Goal: Use online tool/utility: Utilize a website feature to perform a specific function

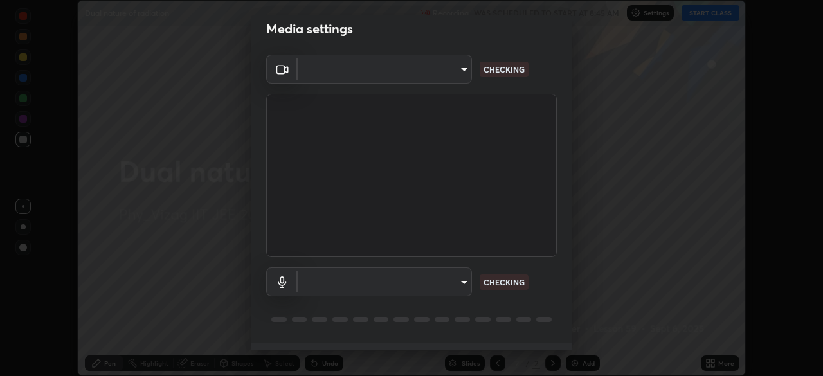
scroll to position [46, 0]
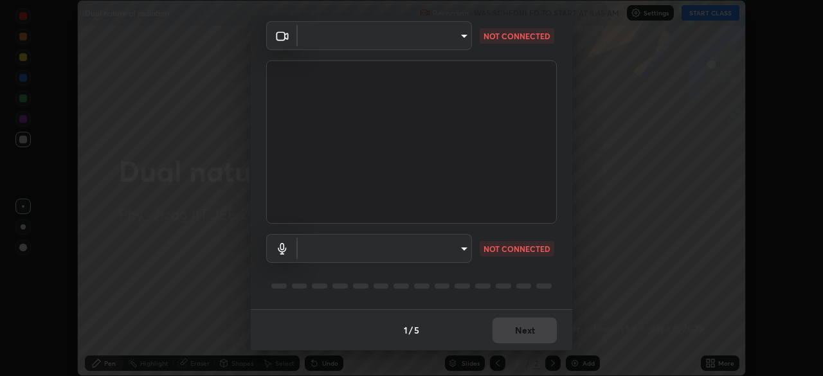
type input "359b0c2fb2d22ad11c48a9d20da28c30b8d2b6f3407690bdf719b12c3c7a5d7b"
type input "12814da3fbad5312446f54dc96c9f45bb106af13422bf073fcb2e73aabfc12f0"
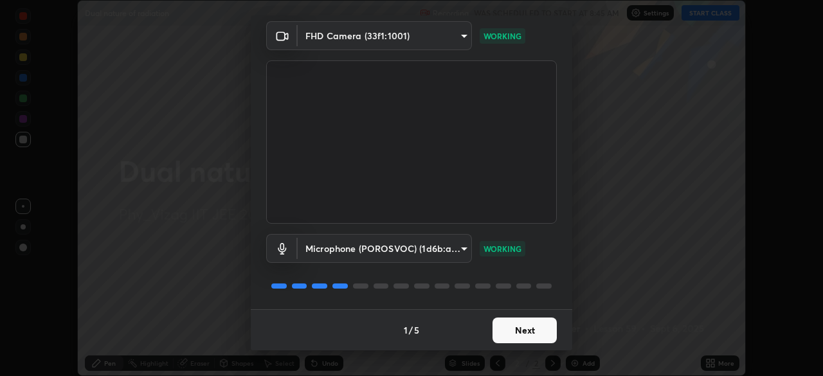
click at [466, 303] on div "Microphone (POROSVOC) (1d6b:a4a7) 12814da3fbad5312446f54dc96c9f45bb106af13422bf…" at bounding box center [411, 266] width 291 height 85
click at [511, 334] on button "Next" at bounding box center [524, 331] width 64 height 26
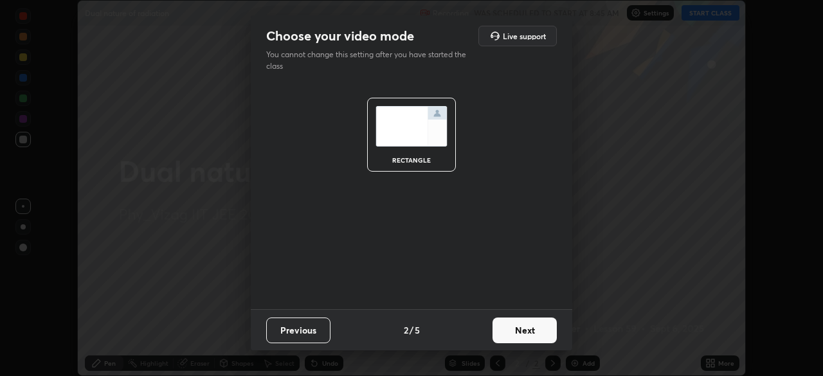
click at [523, 331] on button "Next" at bounding box center [524, 331] width 64 height 26
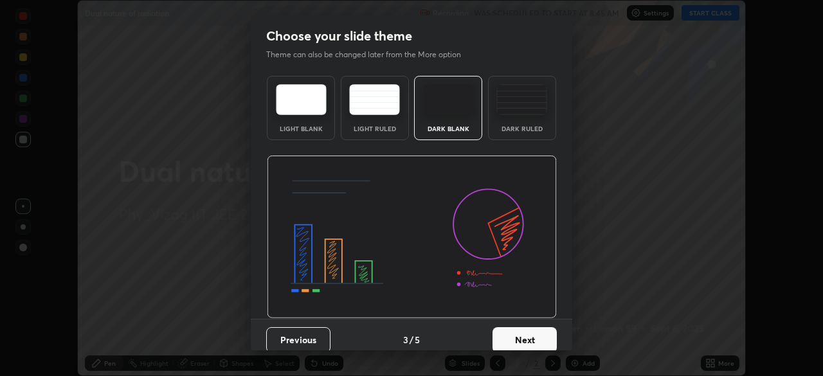
click at [525, 122] on div "Dark Ruled" at bounding box center [522, 108] width 68 height 64
click at [521, 340] on button "Next" at bounding box center [524, 340] width 64 height 26
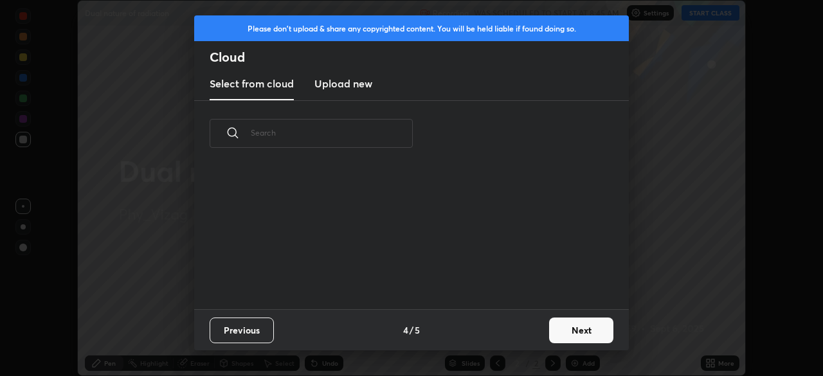
click at [570, 331] on button "Next" at bounding box center [581, 331] width 64 height 26
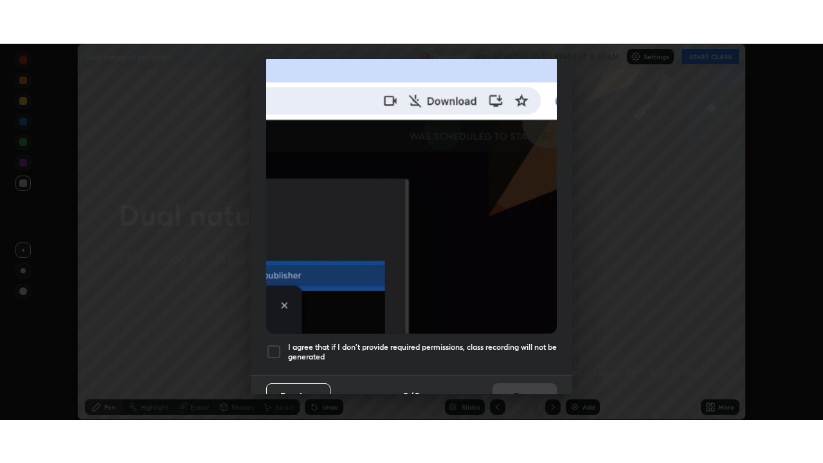
scroll to position [308, 0]
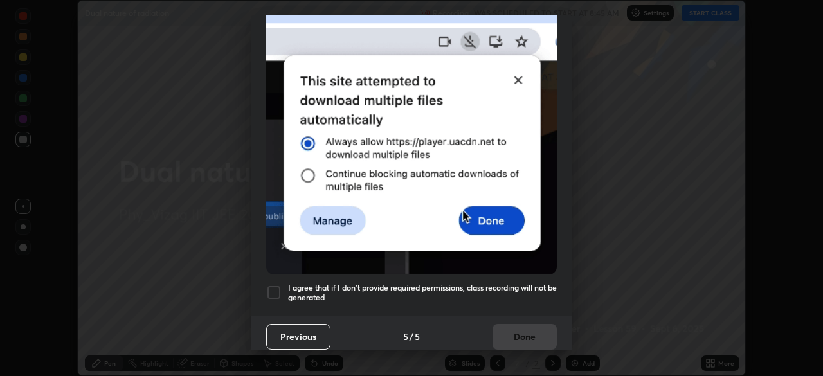
click at [276, 291] on div at bounding box center [273, 292] width 15 height 15
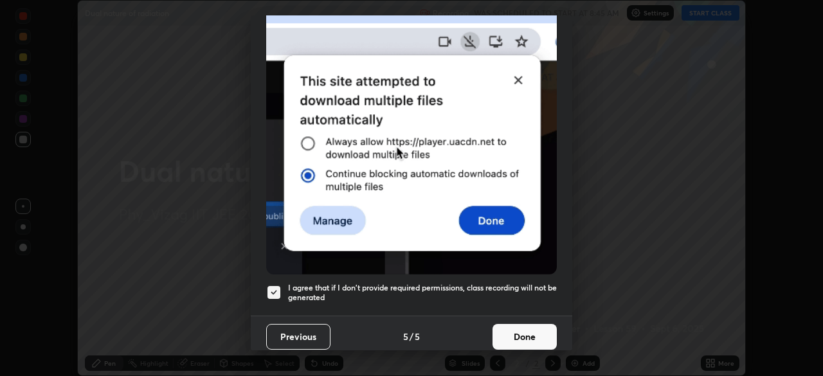
click at [526, 330] on button "Done" at bounding box center [524, 337] width 64 height 26
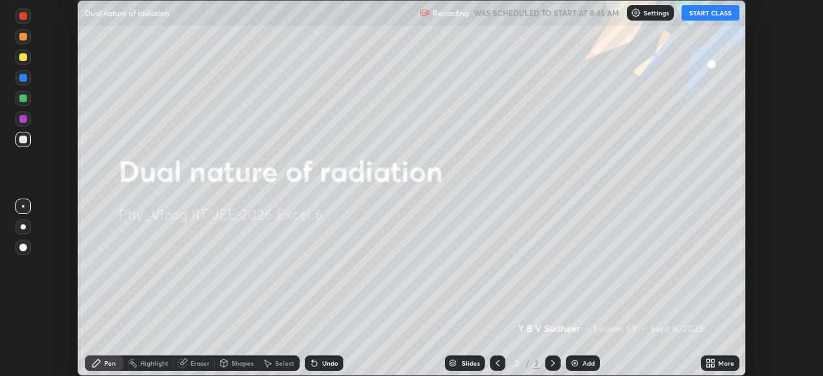
click at [578, 361] on img at bounding box center [575, 363] width 10 height 10
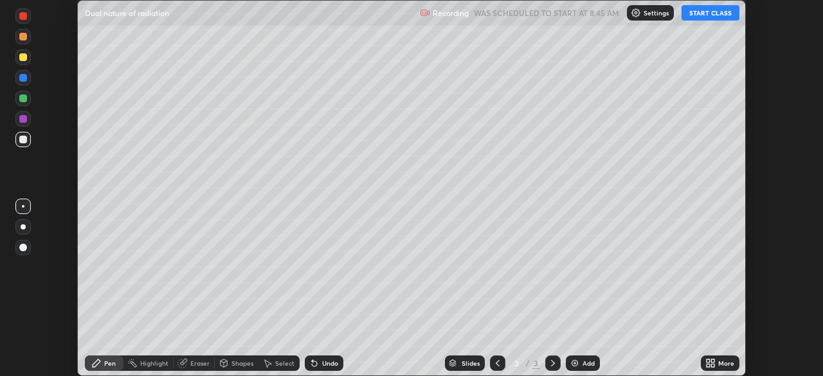
click at [718, 364] on div "More" at bounding box center [726, 363] width 16 height 6
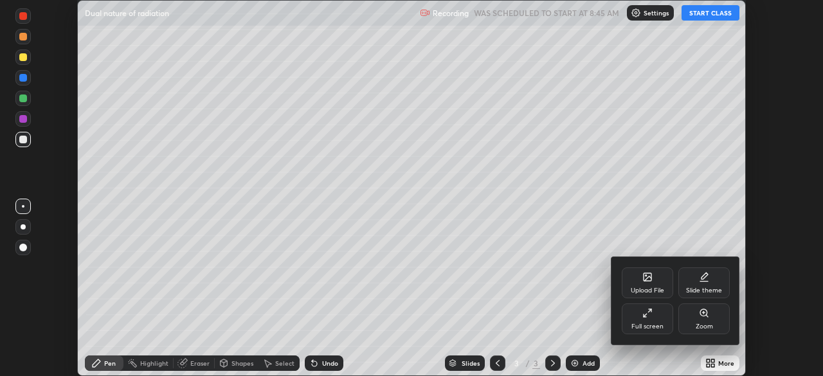
click at [663, 318] on div "Full screen" at bounding box center [647, 318] width 51 height 31
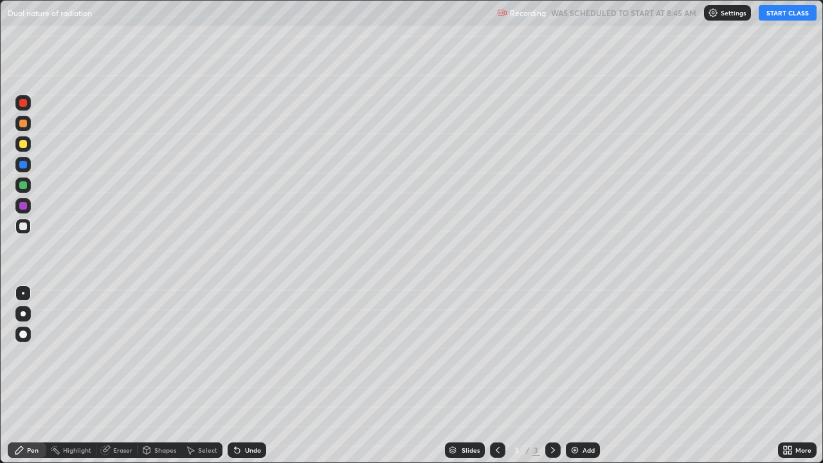
scroll to position [463, 823]
click at [787, 18] on button "START CLASS" at bounding box center [788, 12] width 58 height 15
click at [24, 314] on div at bounding box center [23, 313] width 5 height 5
click at [25, 145] on div at bounding box center [23, 144] width 8 height 8
click at [26, 222] on div at bounding box center [22, 226] width 15 height 15
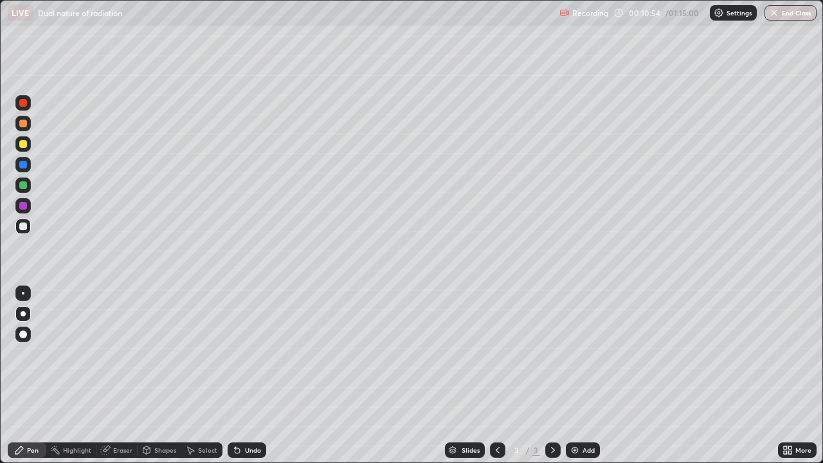
click at [249, 375] on div "Undo" at bounding box center [253, 450] width 16 height 6
click at [251, 375] on div "Undo" at bounding box center [253, 450] width 16 height 6
click at [576, 375] on img at bounding box center [575, 450] width 10 height 10
click at [21, 228] on div at bounding box center [23, 226] width 8 height 8
click at [24, 144] on div at bounding box center [23, 144] width 8 height 8
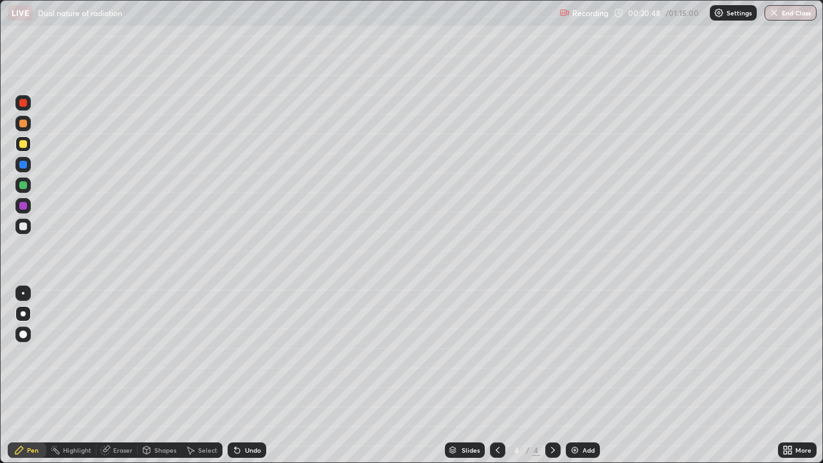
click at [28, 227] on div at bounding box center [22, 226] width 15 height 15
click at [129, 375] on div "Eraser" at bounding box center [122, 450] width 19 height 6
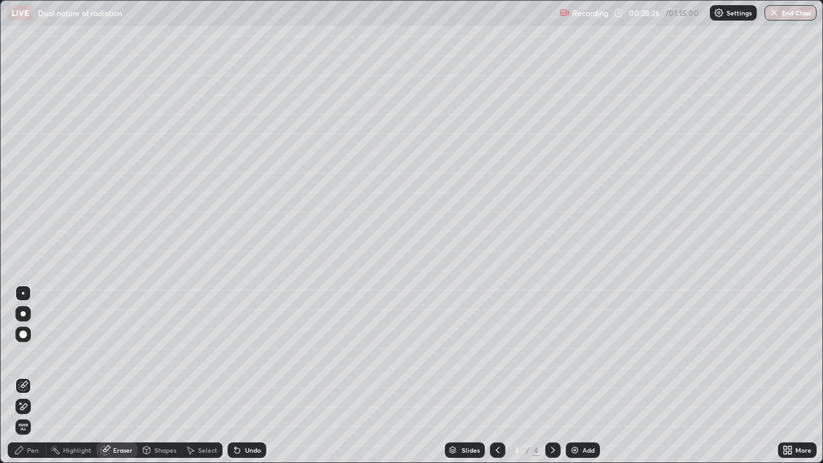
click at [24, 375] on icon at bounding box center [23, 406] width 10 height 11
click at [24, 375] on icon at bounding box center [23, 386] width 10 height 10
click at [26, 375] on div "Pen" at bounding box center [27, 449] width 39 height 15
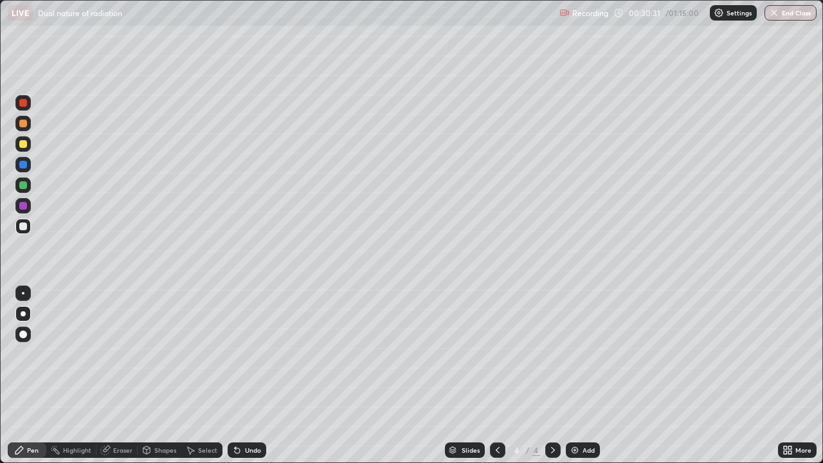
click at [240, 375] on div "Undo" at bounding box center [247, 449] width 39 height 15
click at [239, 375] on icon at bounding box center [237, 450] width 10 height 10
click at [238, 375] on icon at bounding box center [237, 450] width 10 height 10
click at [235, 375] on icon at bounding box center [237, 450] width 5 height 5
click at [575, 375] on img at bounding box center [575, 450] width 10 height 10
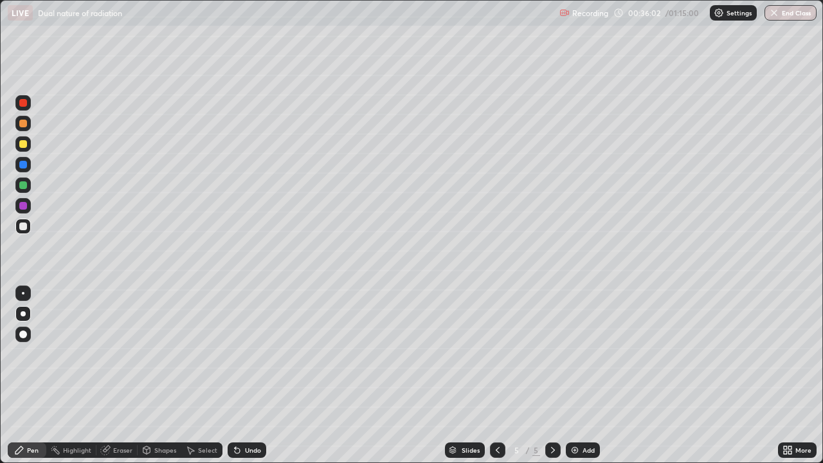
click at [497, 375] on icon at bounding box center [497, 450] width 10 height 10
click at [552, 375] on icon at bounding box center [553, 450] width 10 height 10
click at [25, 147] on div at bounding box center [23, 144] width 8 height 8
click at [159, 375] on div "Shapes" at bounding box center [165, 450] width 22 height 6
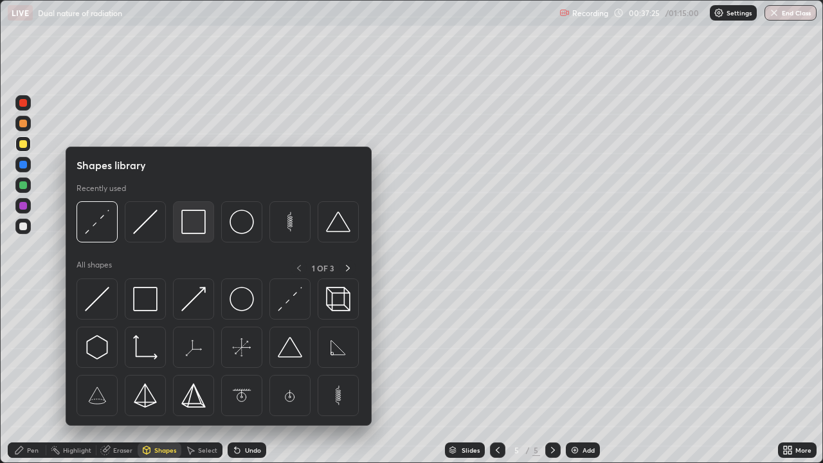
click at [192, 223] on img at bounding box center [193, 222] width 24 height 24
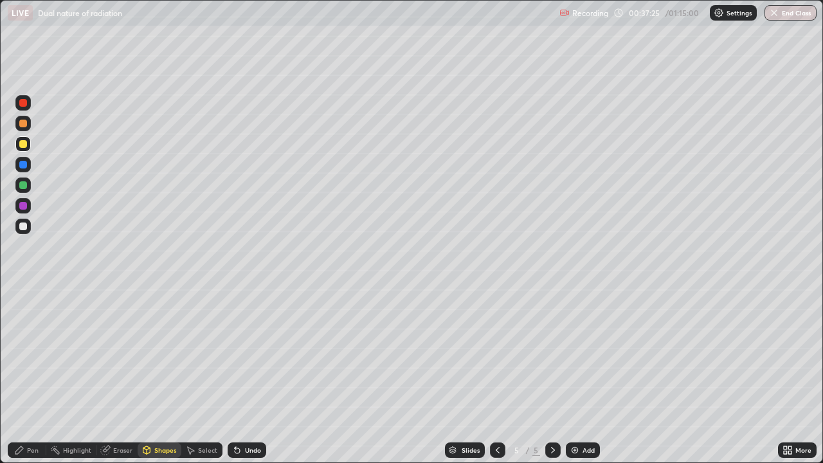
click at [25, 227] on div at bounding box center [23, 226] width 8 height 8
click at [33, 375] on div "Pen" at bounding box center [33, 450] width 12 height 6
click at [23, 145] on div at bounding box center [23, 144] width 8 height 8
click at [23, 124] on div at bounding box center [23, 124] width 8 height 8
click at [26, 209] on div at bounding box center [22, 205] width 15 height 15
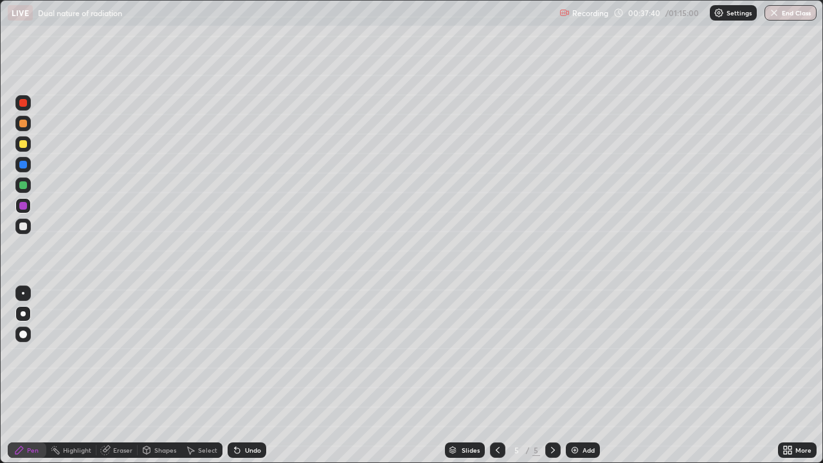
click at [157, 375] on div "Shapes" at bounding box center [165, 450] width 22 height 6
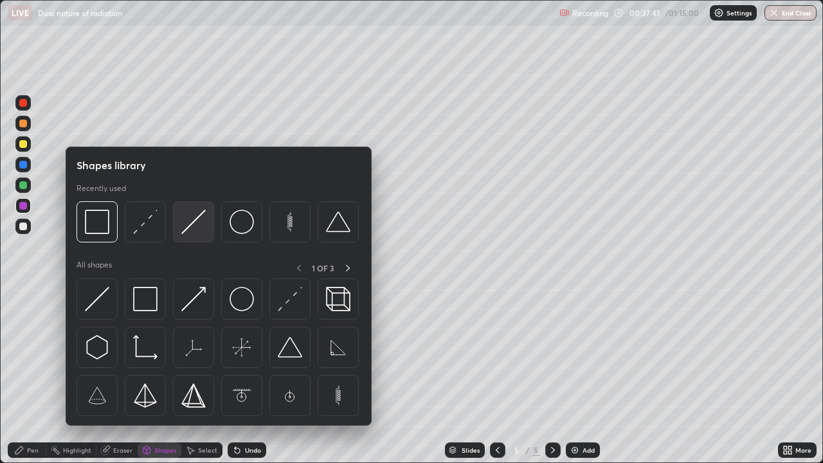
click at [191, 226] on img at bounding box center [193, 222] width 24 height 24
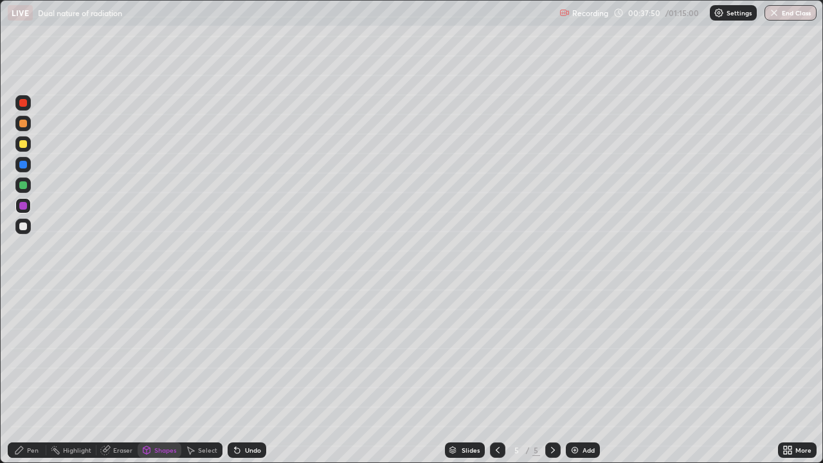
click at [28, 375] on div "Pen" at bounding box center [27, 449] width 39 height 15
click at [26, 228] on div at bounding box center [22, 226] width 15 height 15
click at [121, 375] on div "Eraser" at bounding box center [122, 450] width 19 height 6
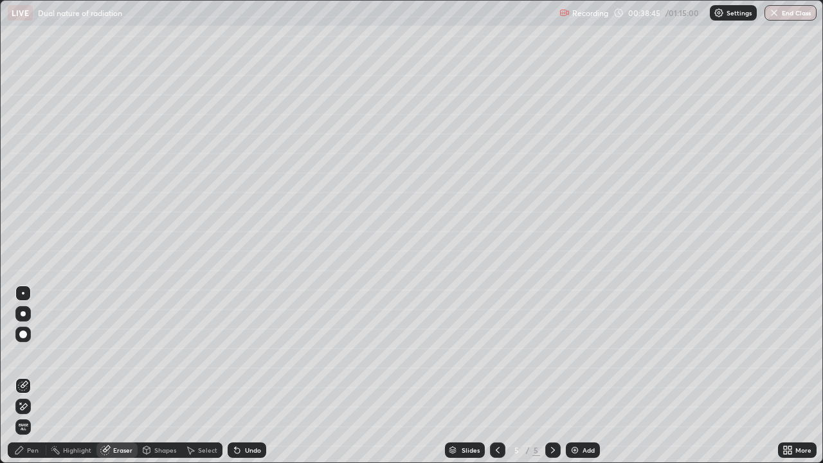
click at [25, 375] on div "Pen" at bounding box center [27, 449] width 39 height 15
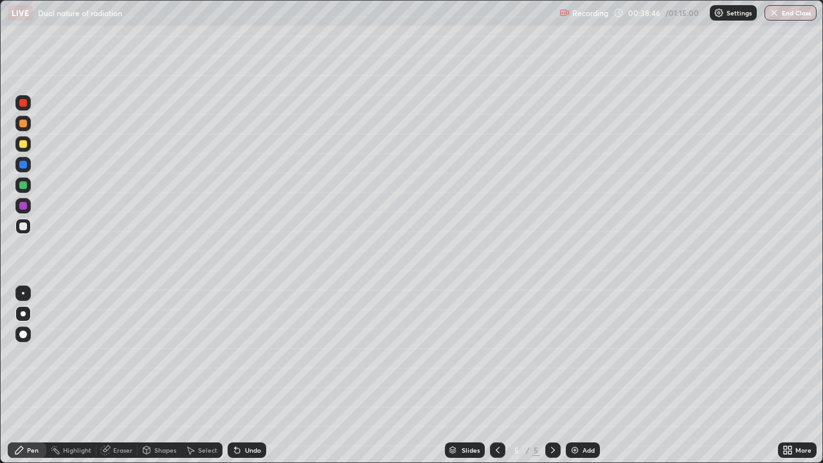
click at [23, 120] on div at bounding box center [23, 124] width 8 height 8
click at [163, 375] on div "Shapes" at bounding box center [165, 450] width 22 height 6
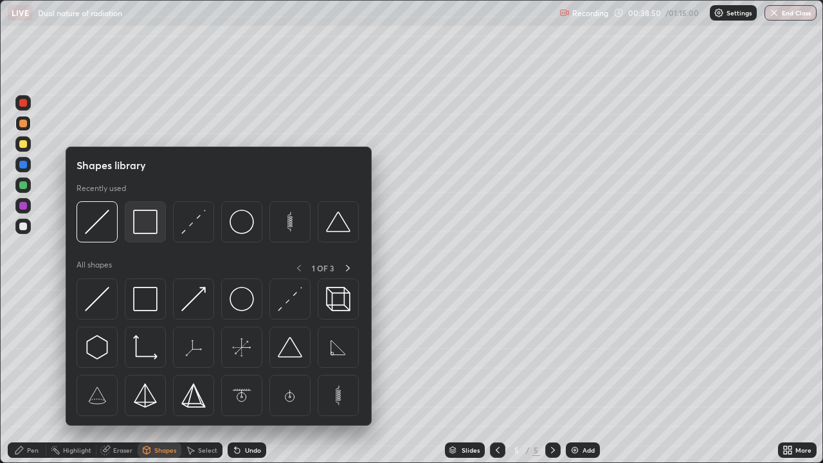
click at [147, 228] on img at bounding box center [145, 222] width 24 height 24
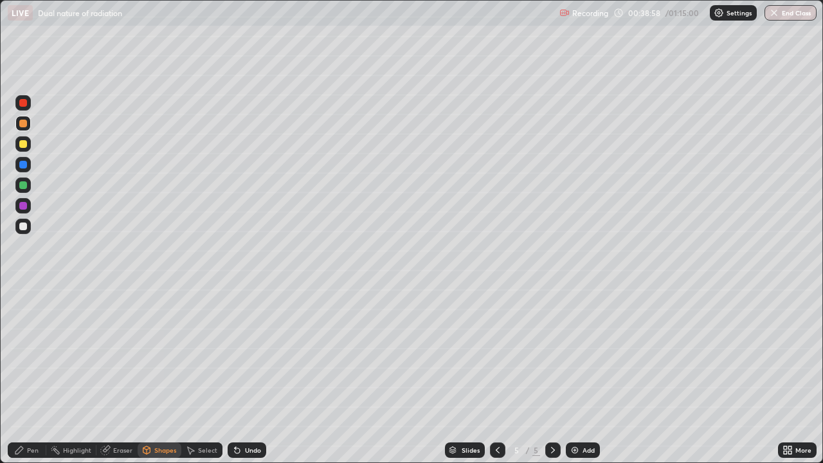
click at [25, 375] on div "Pen" at bounding box center [27, 449] width 39 height 15
click at [24, 224] on div at bounding box center [23, 226] width 8 height 8
click at [159, 375] on div "Shapes" at bounding box center [165, 450] width 22 height 6
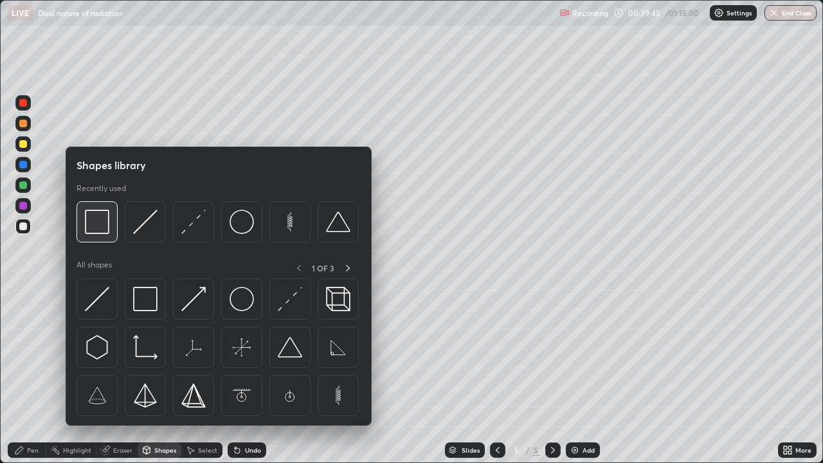
click at [102, 228] on img at bounding box center [97, 222] width 24 height 24
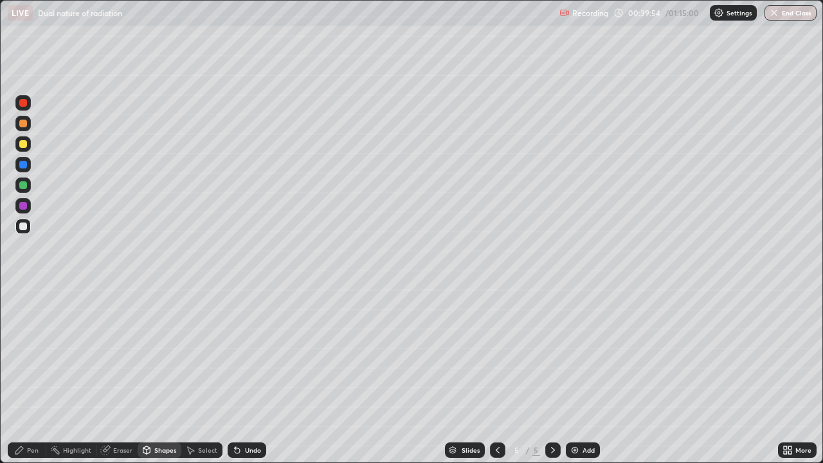
click at [29, 375] on div "Pen" at bounding box center [33, 450] width 12 height 6
click at [25, 121] on div at bounding box center [23, 124] width 8 height 8
click at [28, 151] on div at bounding box center [22, 144] width 15 height 21
click at [246, 375] on div "Undo" at bounding box center [253, 450] width 16 height 6
click at [24, 185] on div at bounding box center [23, 185] width 8 height 8
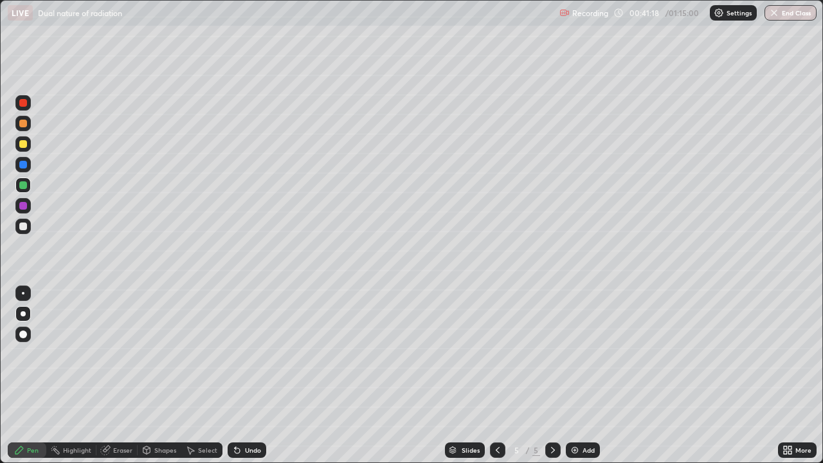
click at [165, 375] on div "Shapes" at bounding box center [165, 450] width 22 height 6
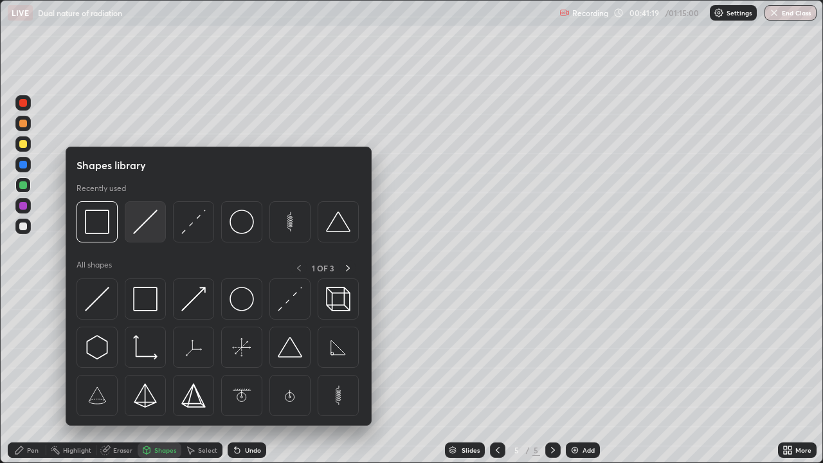
click at [144, 228] on img at bounding box center [145, 222] width 24 height 24
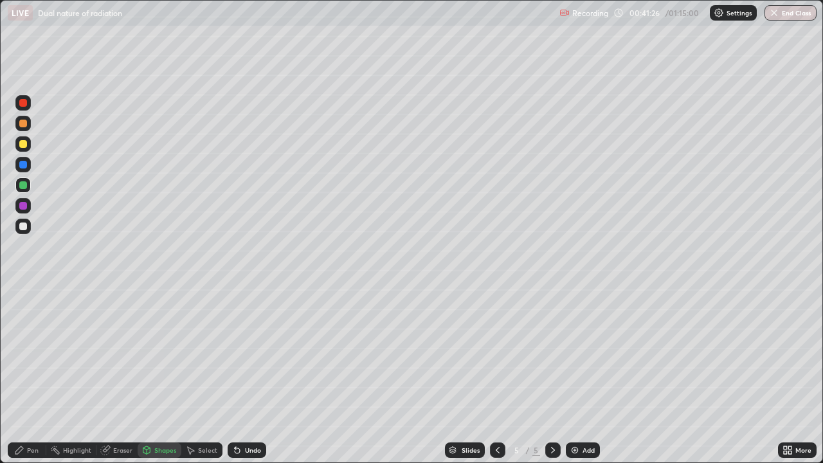
click at [30, 375] on div "Pen" at bounding box center [33, 450] width 12 height 6
click at [24, 206] on div at bounding box center [23, 206] width 8 height 8
click at [672, 375] on div "Slides 5 / 5 Add" at bounding box center [522, 450] width 512 height 26
click at [26, 228] on div at bounding box center [23, 226] width 8 height 8
click at [582, 375] on div "Add" at bounding box center [588, 450] width 12 height 6
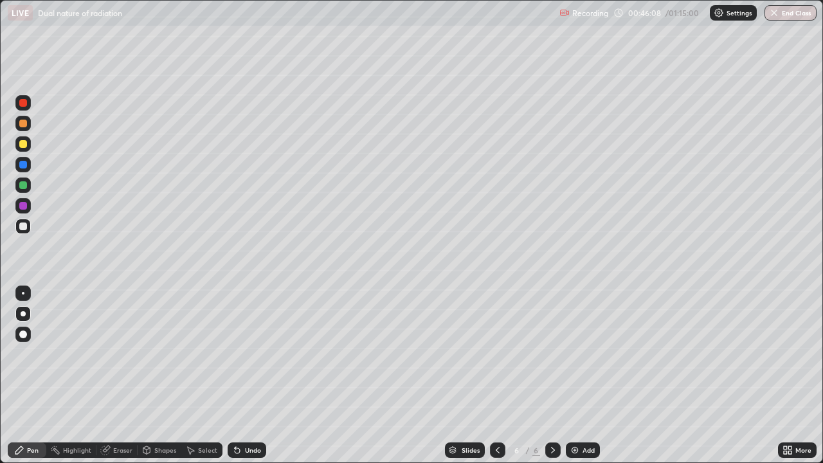
click at [25, 143] on div at bounding box center [23, 144] width 8 height 8
click at [154, 375] on div "Shapes" at bounding box center [165, 450] width 22 height 6
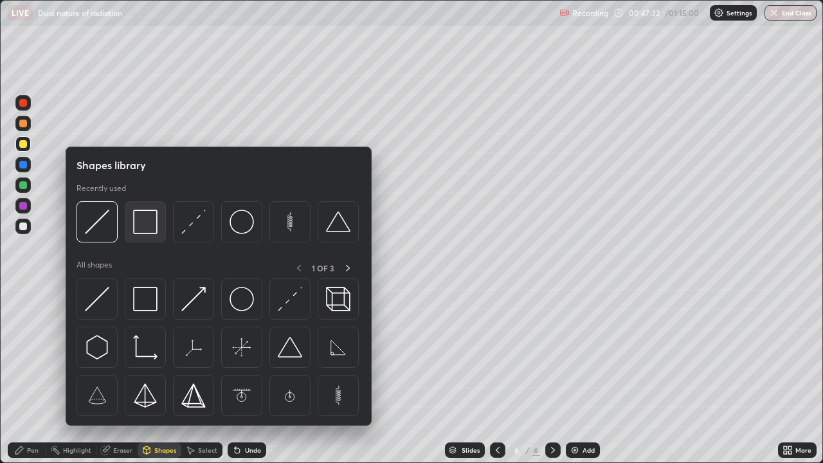
click at [147, 226] on img at bounding box center [145, 222] width 24 height 24
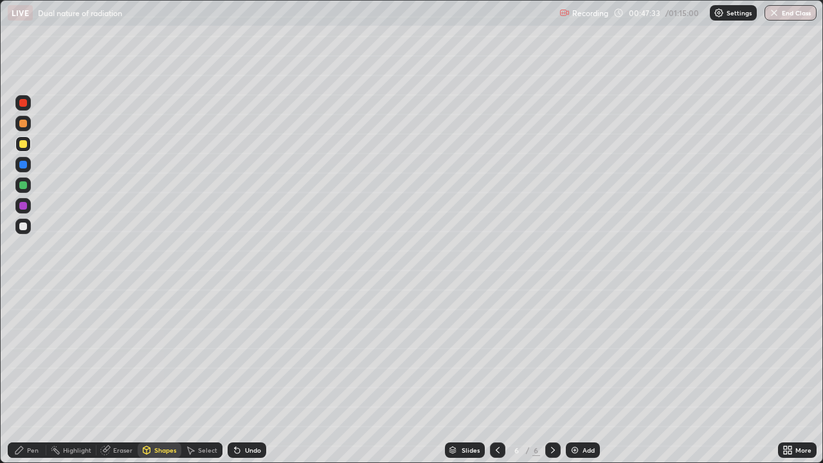
click at [27, 231] on div at bounding box center [22, 226] width 15 height 15
click at [248, 375] on div "Undo" at bounding box center [253, 450] width 16 height 6
click at [33, 375] on div "Pen" at bounding box center [33, 450] width 12 height 6
click at [163, 375] on div "Shapes" at bounding box center [165, 450] width 22 height 6
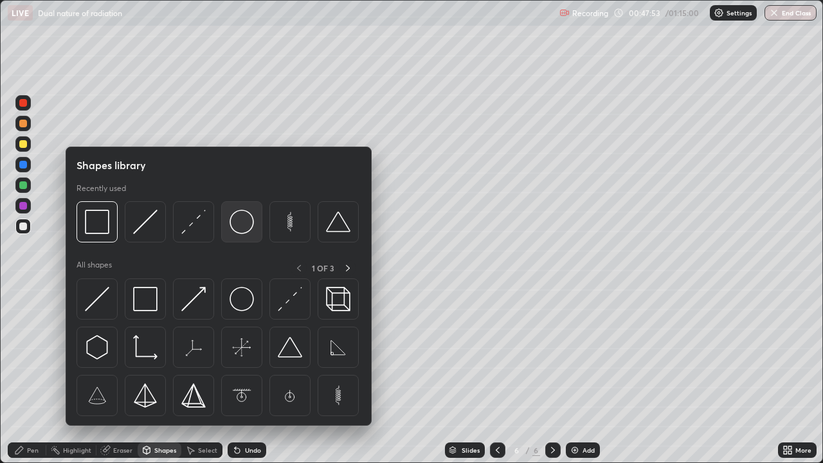
click at [242, 229] on img at bounding box center [241, 222] width 24 height 24
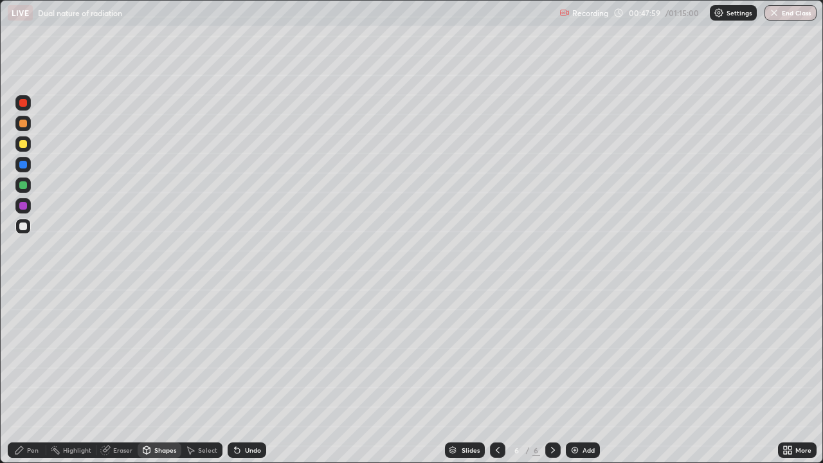
click at [34, 375] on div "Pen" at bounding box center [33, 450] width 12 height 6
click at [28, 148] on div at bounding box center [22, 143] width 15 height 15
click at [577, 375] on img at bounding box center [575, 450] width 10 height 10
click at [28, 227] on div at bounding box center [22, 226] width 15 height 15
click at [26, 144] on div at bounding box center [23, 144] width 8 height 8
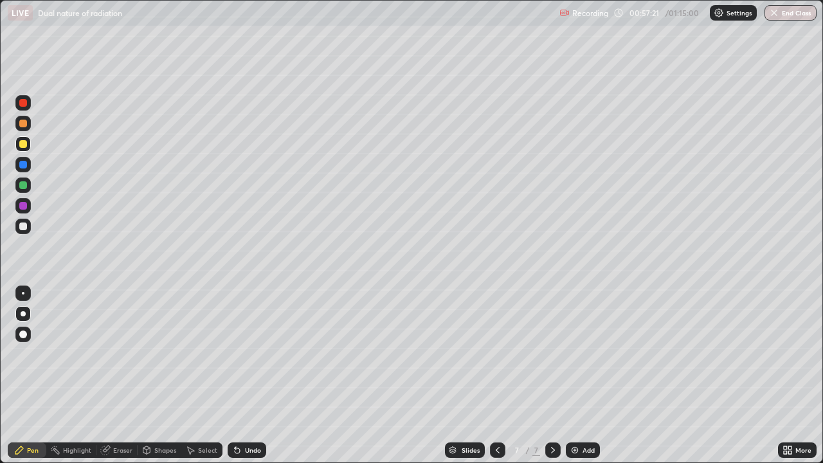
click at [30, 108] on div at bounding box center [22, 103] width 15 height 21
click at [24, 123] on div at bounding box center [23, 124] width 8 height 8
click at [28, 188] on div at bounding box center [22, 184] width 15 height 15
click at [25, 123] on div at bounding box center [23, 124] width 8 height 8
click at [24, 102] on div at bounding box center [23, 103] width 8 height 8
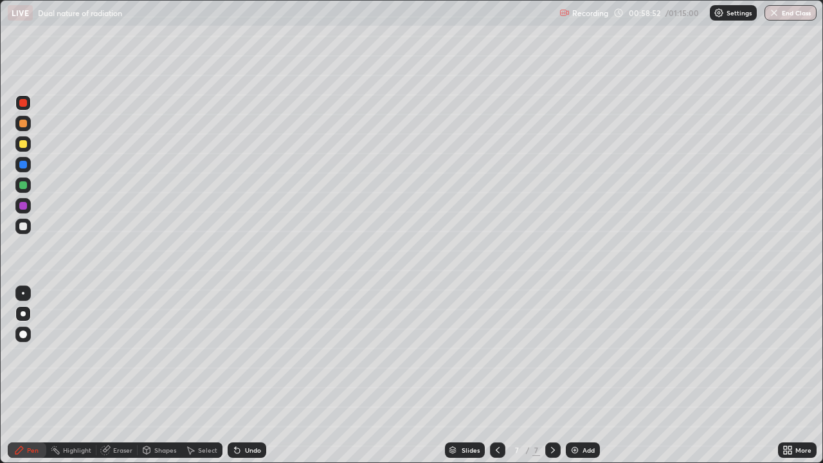
click at [24, 165] on div at bounding box center [23, 165] width 8 height 8
click at [21, 226] on div at bounding box center [23, 226] width 8 height 8
click at [248, 375] on div "Undo" at bounding box center [253, 450] width 16 height 6
click at [166, 375] on div "Shapes" at bounding box center [165, 450] width 22 height 6
click at [26, 375] on div "Pen" at bounding box center [27, 449] width 39 height 15
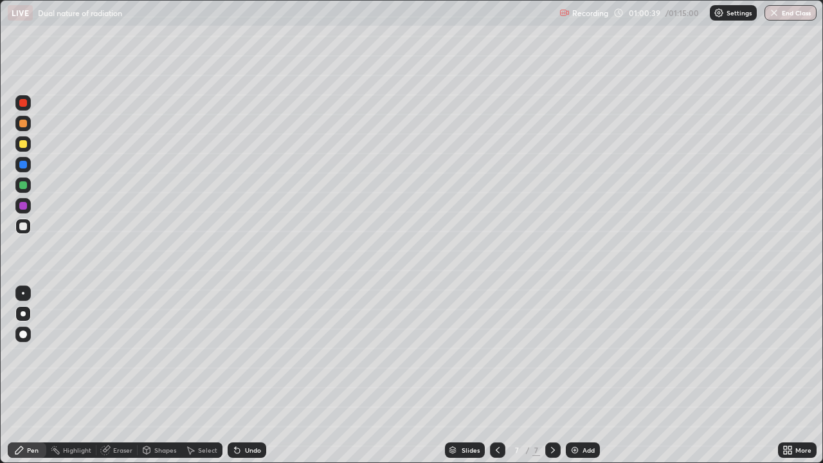
click at [116, 375] on div "Eraser" at bounding box center [122, 450] width 19 height 6
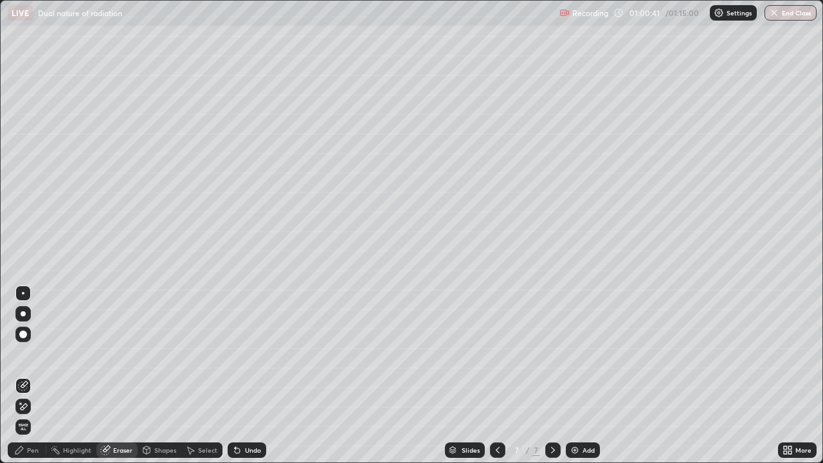
click at [34, 375] on div "Pen" at bounding box center [33, 450] width 12 height 6
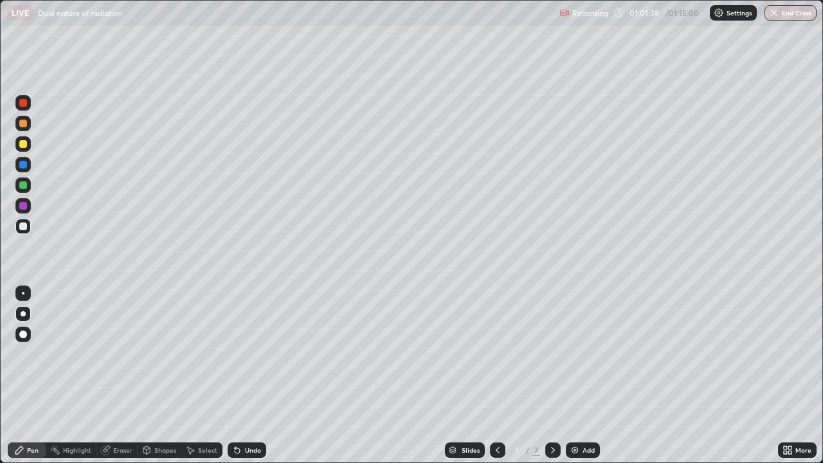
click at [204, 375] on div "Select" at bounding box center [201, 450] width 41 height 26
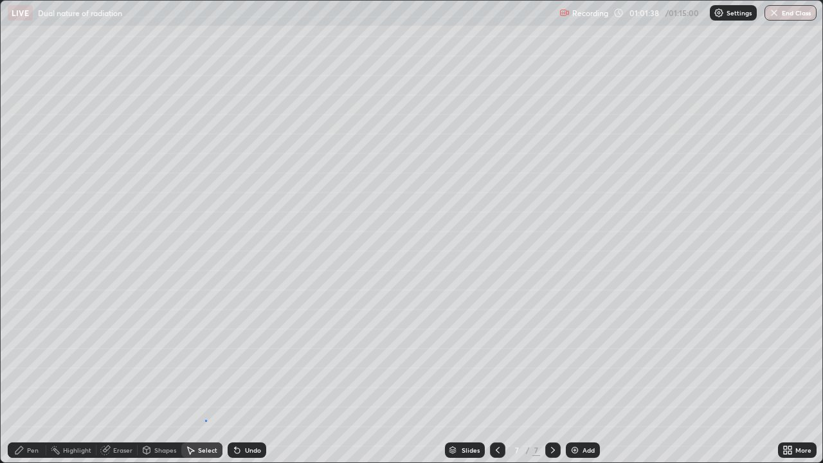
click at [204, 375] on div "0 ° Undo Copy Duplicate Duplicate to new slide Delete" at bounding box center [412, 232] width 822 height 462
click at [202, 375] on div "0 ° Undo Copy Duplicate Duplicate to new slide Delete" at bounding box center [412, 232] width 822 height 462
click at [30, 375] on div "Pen" at bounding box center [33, 450] width 12 height 6
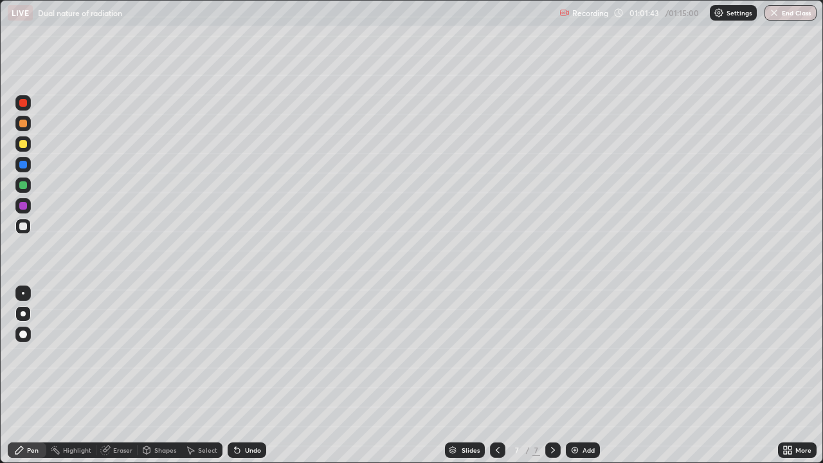
click at [237, 375] on div "Undo" at bounding box center [244, 450] width 44 height 26
click at [566, 375] on div "Add" at bounding box center [583, 449] width 34 height 15
click at [28, 148] on div at bounding box center [22, 143] width 15 height 15
click at [782, 13] on button "End Class" at bounding box center [791, 12] width 51 height 15
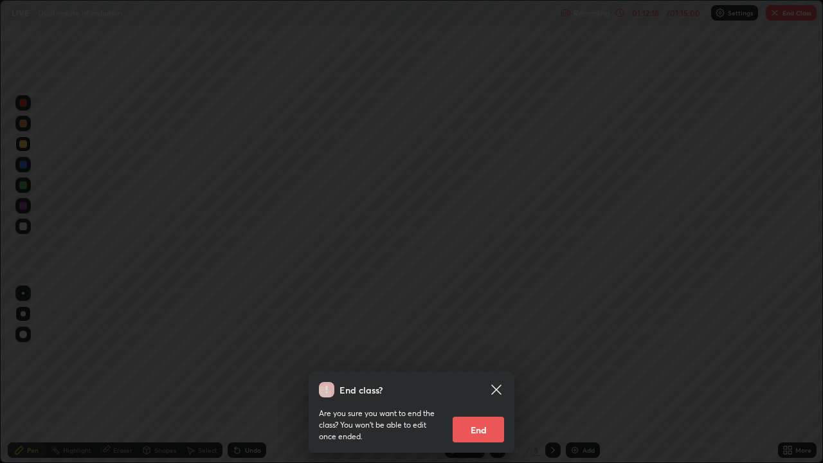
click at [479, 375] on button "End" at bounding box center [478, 430] width 51 height 26
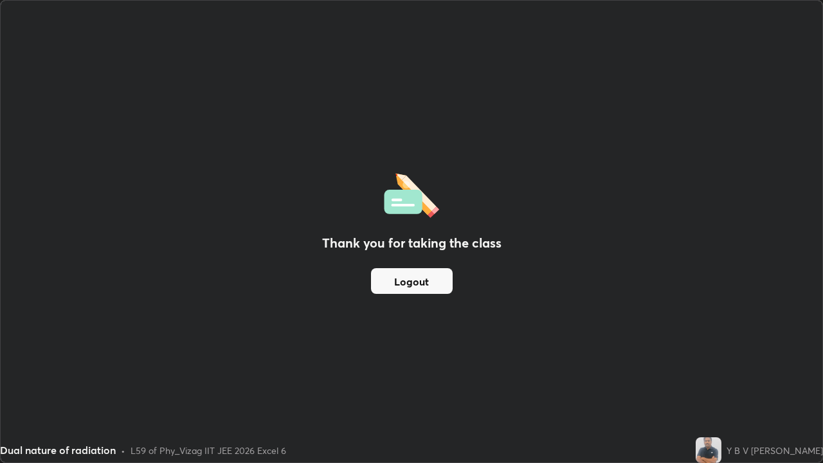
click at [415, 285] on button "Logout" at bounding box center [412, 281] width 82 height 26
